Goal: Task Accomplishment & Management: Complete application form

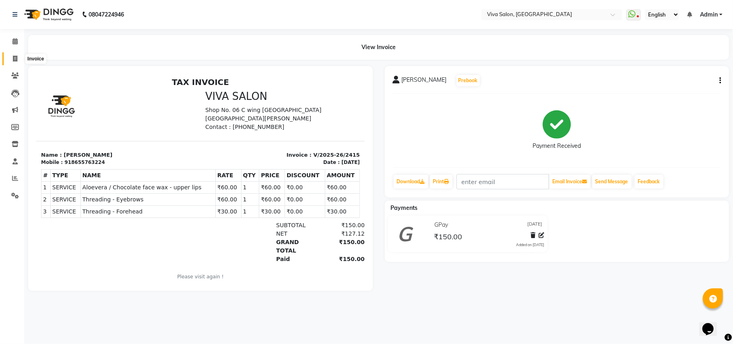
click at [15, 56] on icon at bounding box center [15, 59] width 4 height 6
select select "service"
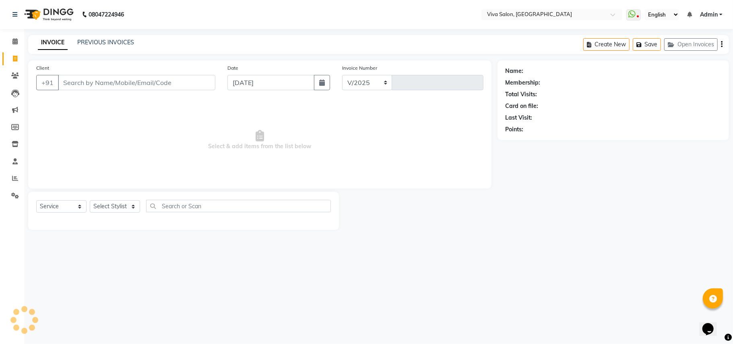
select select "7363"
type input "2416"
click at [120, 208] on select "Select Stylist" at bounding box center [115, 206] width 50 height 12
select select "63724"
click at [90, 200] on select "Select Stylist [PERSON_NAME] [PERSON_NAME] Jidhnya [PERSON_NAME] lakhanavar [PE…" at bounding box center [115, 206] width 50 height 12
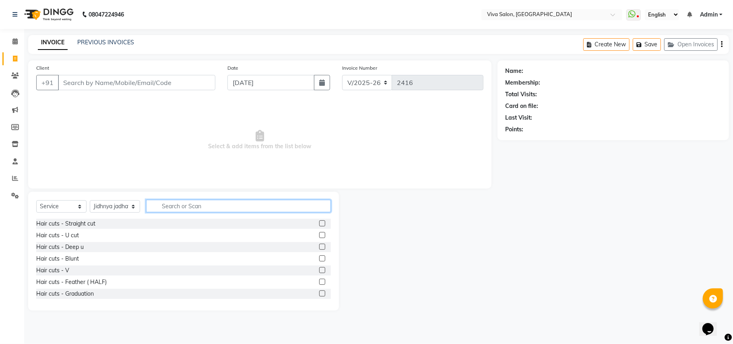
click at [188, 210] on input "text" at bounding box center [238, 206] width 185 height 12
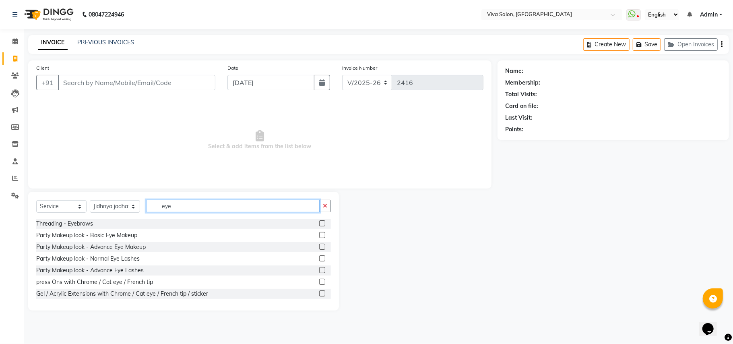
type input "eye"
click at [319, 225] on label at bounding box center [322, 223] width 6 height 6
click at [319, 225] on input "checkbox" at bounding box center [321, 223] width 5 height 5
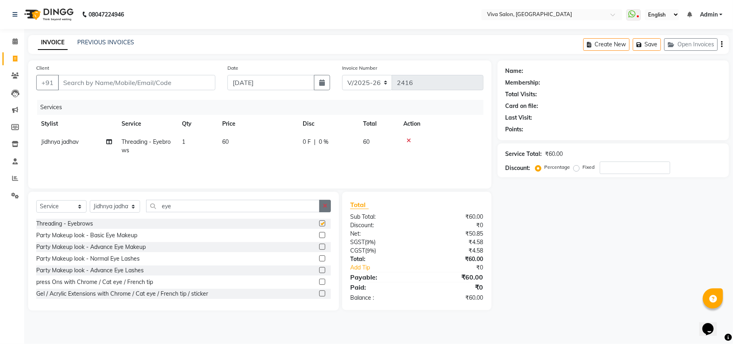
checkbox input "false"
click at [329, 205] on button "button" at bounding box center [325, 206] width 12 height 12
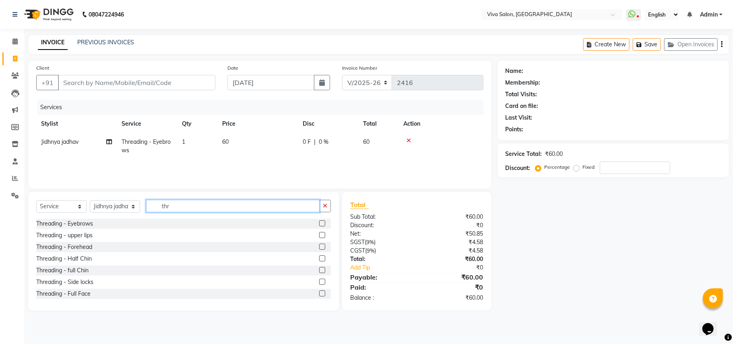
type input "thr"
click at [319, 233] on label at bounding box center [322, 235] width 6 height 6
click at [319, 233] on input "checkbox" at bounding box center [321, 235] width 5 height 5
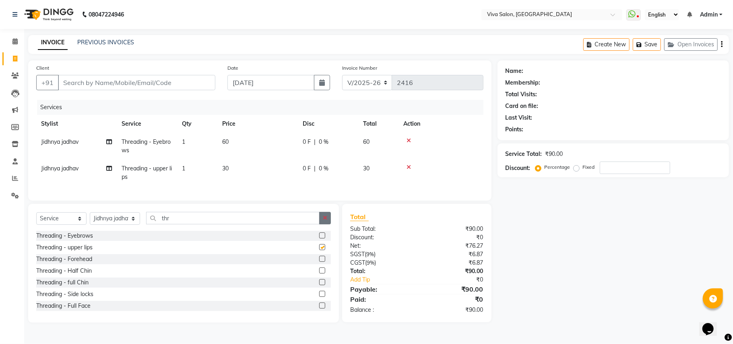
checkbox input "false"
click at [323, 221] on icon "button" at bounding box center [325, 218] width 4 height 6
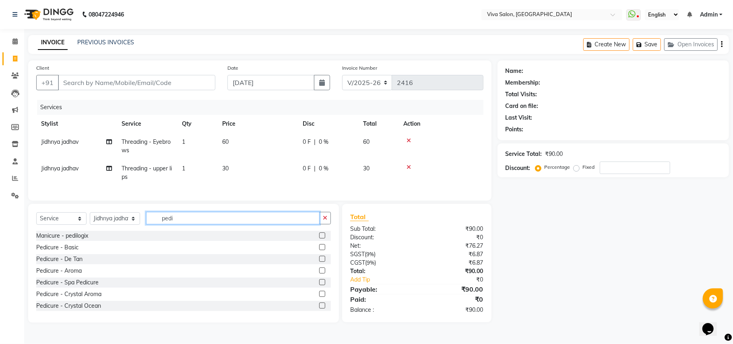
type input "pedi"
click at [73, 225] on select "Select Service Product Membership Package Voucher Prepaid Gift Card" at bounding box center [61, 218] width 50 height 12
select select "package"
click at [36, 220] on select "Select Service Product Membership Package Voucher Prepaid Gift Card" at bounding box center [61, 218] width 50 height 12
click at [189, 224] on input "pedi" at bounding box center [232, 218] width 173 height 12
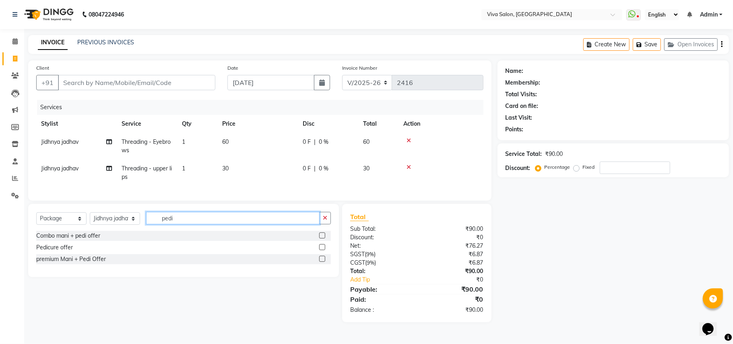
type input "pedi"
click at [322, 250] on label at bounding box center [322, 247] width 6 height 6
click at [322, 250] on input "checkbox" at bounding box center [321, 247] width 5 height 5
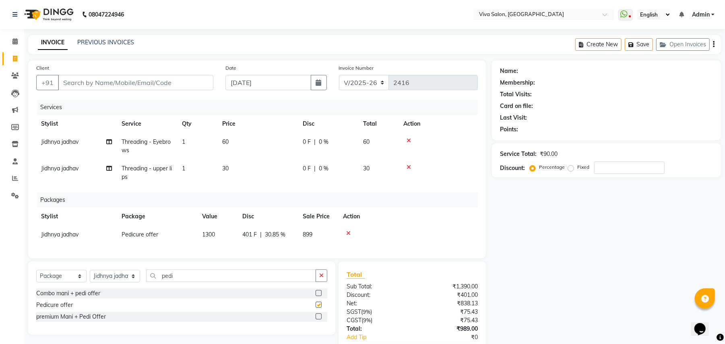
checkbox input "false"
click at [319, 278] on icon "button" at bounding box center [321, 275] width 4 height 6
click at [126, 282] on select "Select Stylist [PERSON_NAME] [PERSON_NAME] Jidhnya [PERSON_NAME] lakhanavar [PE…" at bounding box center [115, 276] width 50 height 12
select select "63725"
click at [90, 278] on select "Select Stylist [PERSON_NAME] [PERSON_NAME] Jidhnya [PERSON_NAME] lakhanavar [PE…" at bounding box center [115, 276] width 50 height 12
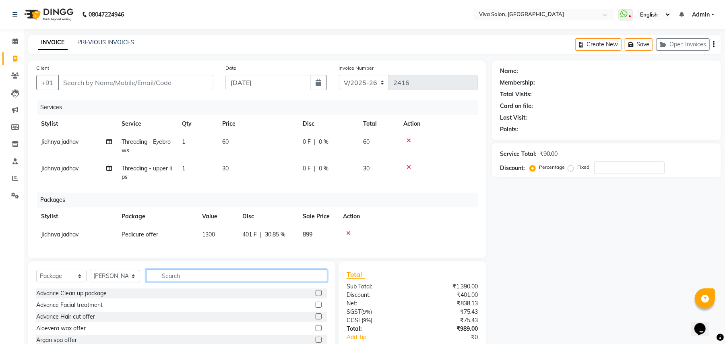
click at [182, 282] on input "text" at bounding box center [236, 275] width 181 height 12
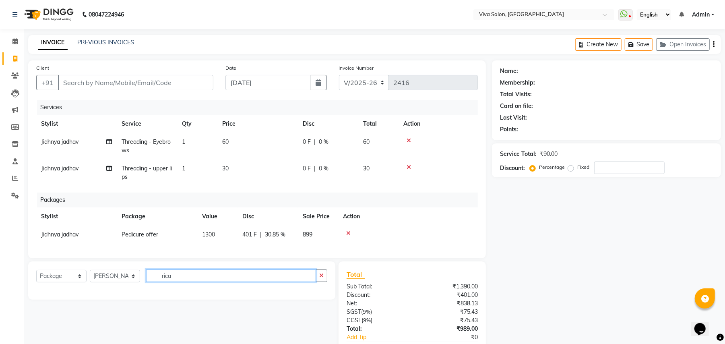
click at [231, 281] on input "rica" at bounding box center [231, 275] width 170 height 12
type input "rica"
click at [73, 282] on select "Select Service Product Membership Package Voucher Prepaid Gift Card" at bounding box center [61, 276] width 50 height 12
select select "service"
click at [36, 278] on select "Select Service Product Membership Package Voucher Prepaid Gift Card" at bounding box center [61, 276] width 50 height 12
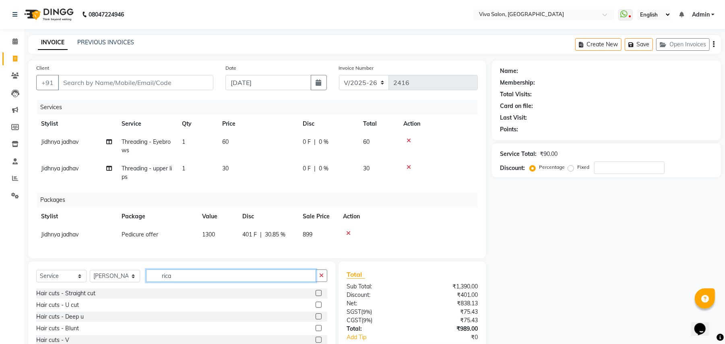
click at [192, 282] on input "rica" at bounding box center [231, 275] width 170 height 12
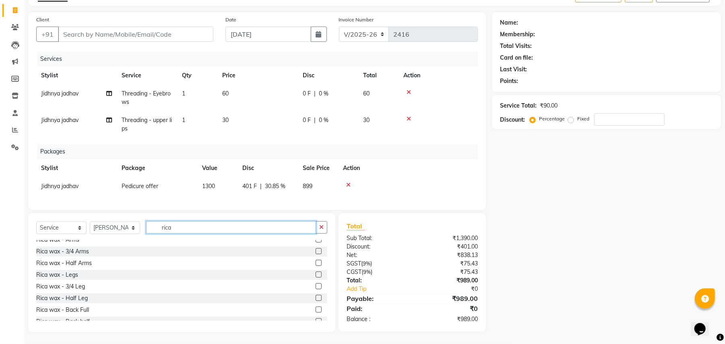
scroll to position [140, 0]
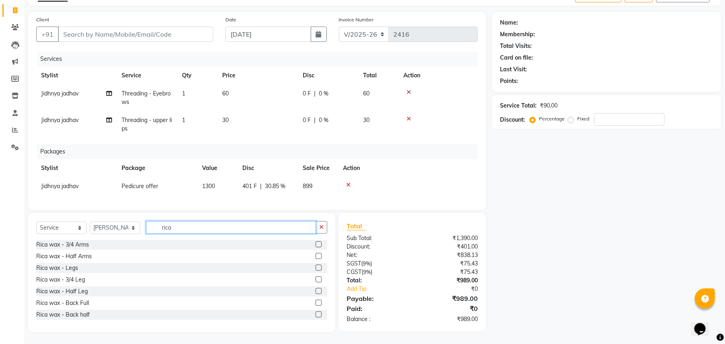
type input "rica"
click at [316, 294] on label at bounding box center [319, 291] width 6 height 6
click at [316, 294] on input "checkbox" at bounding box center [318, 291] width 5 height 5
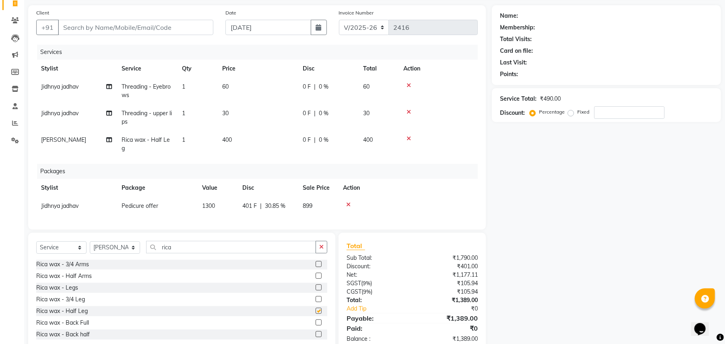
checkbox input "false"
click at [80, 212] on td "Jidhnya jadhav" at bounding box center [76, 206] width 80 height 18
select select "63724"
click at [168, 16] on div "Client +91" at bounding box center [124, 24] width 189 height 33
click at [171, 33] on input "Client" at bounding box center [135, 27] width 155 height 15
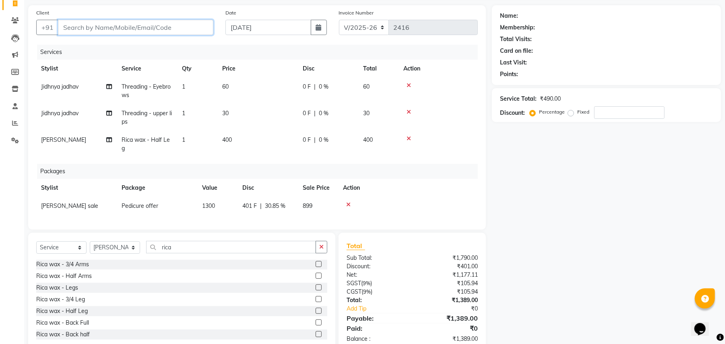
click at [171, 33] on input "Client" at bounding box center [135, 27] width 155 height 15
type input "8"
type input "0"
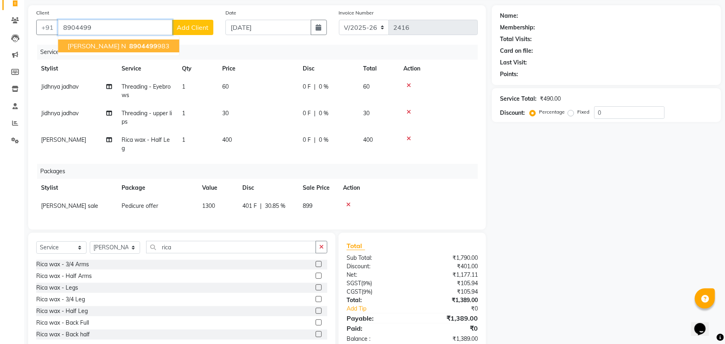
click at [137, 52] on button "[PERSON_NAME] N 8904499 983" at bounding box center [118, 45] width 121 height 13
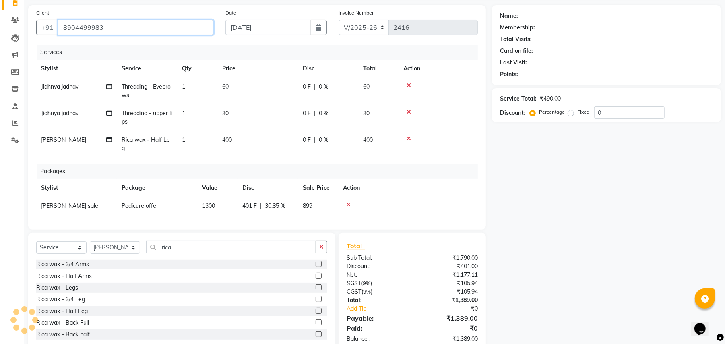
type input "8904499983"
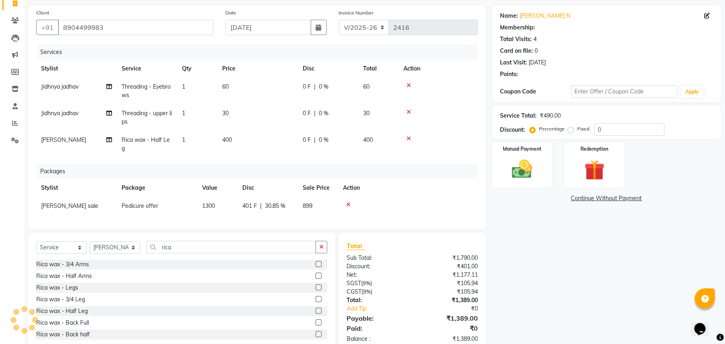
type input "20"
select select "2: Object"
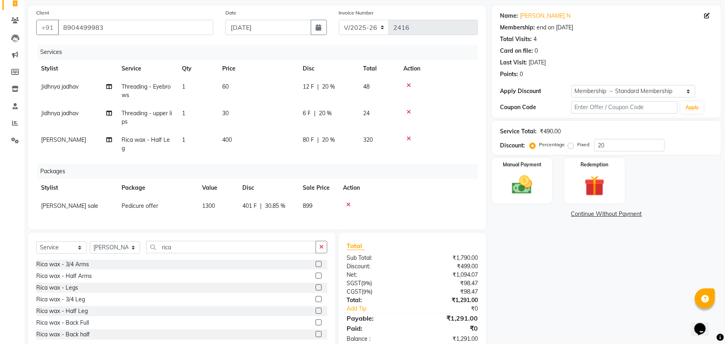
scroll to position [83, 0]
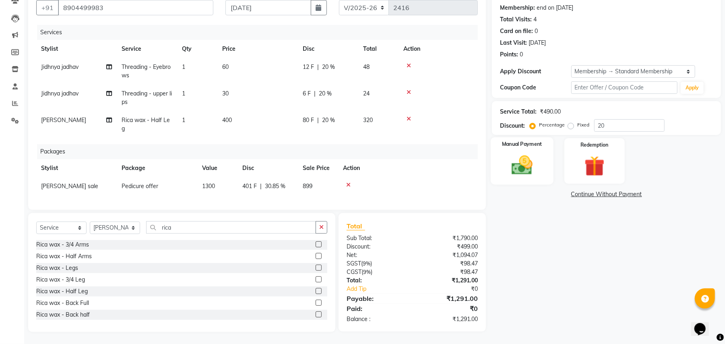
click at [504, 163] on div "Manual Payment" at bounding box center [522, 160] width 63 height 47
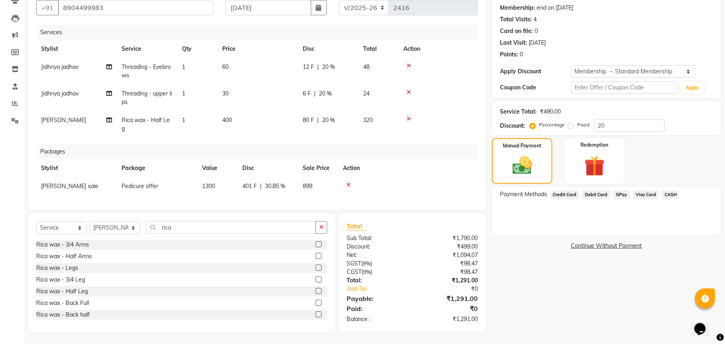
click at [618, 190] on span "GPay" at bounding box center [621, 194] width 17 height 9
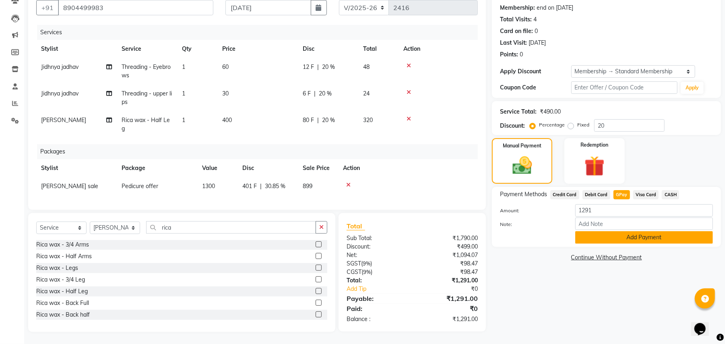
click at [613, 231] on button "Add Payment" at bounding box center [644, 237] width 138 height 12
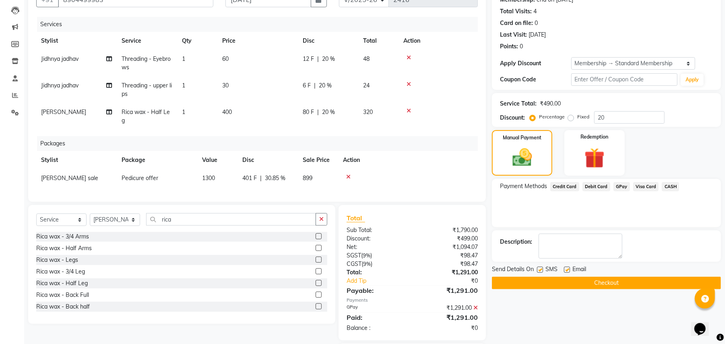
click at [548, 280] on button "Checkout" at bounding box center [606, 283] width 229 height 12
